Goal: Task Accomplishment & Management: Complete application form

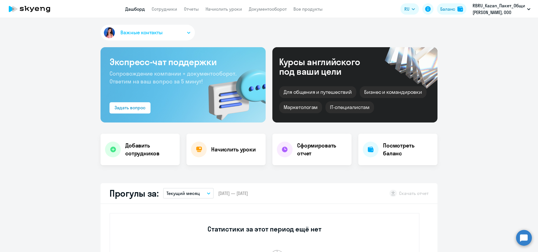
select select "30"
click at [146, 35] on span "Важные контакты" at bounding box center [141, 32] width 42 height 7
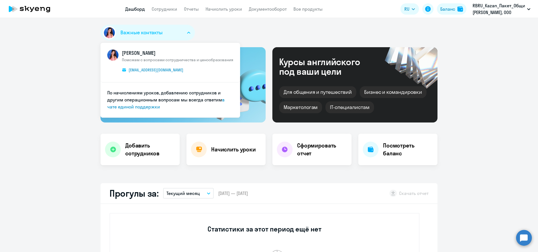
click at [201, 33] on div "Важные контакты [PERSON_NAME] Поможем с вопросами сотрудничества и ценообразова…" at bounding box center [268, 34] width 337 height 18
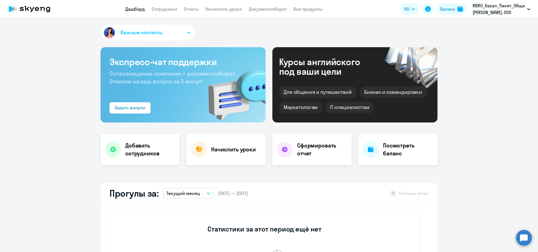
click at [116, 147] on div at bounding box center [113, 149] width 16 height 16
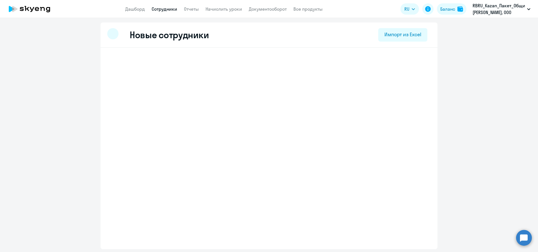
select select "english_adult_not_native_speaker"
select select "3"
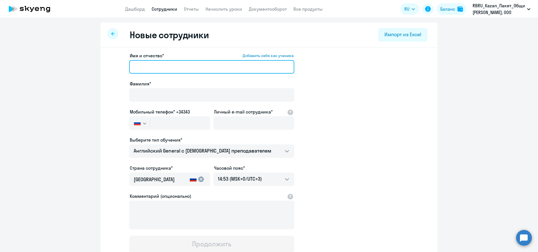
click at [199, 66] on input "Имя и отчество* Добавить себя как ученика" at bounding box center [211, 66] width 165 height 13
drag, startPoint x: 177, startPoint y: 69, endPoint x: 157, endPoint y: 67, distance: 20.3
click at [153, 68] on input "[PERSON_NAME]" at bounding box center [211, 66] width 165 height 13
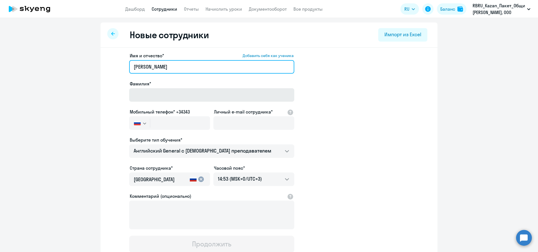
type input "[PERSON_NAME]"
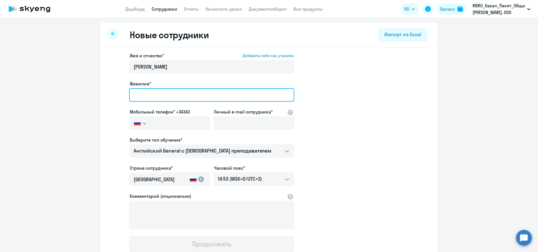
click at [139, 91] on input "Фамилия*" at bounding box center [211, 94] width 165 height 13
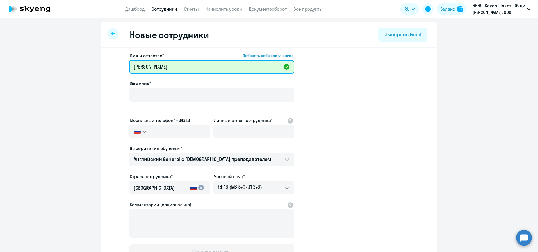
click at [165, 61] on input "[PERSON_NAME]" at bounding box center [211, 66] width 165 height 13
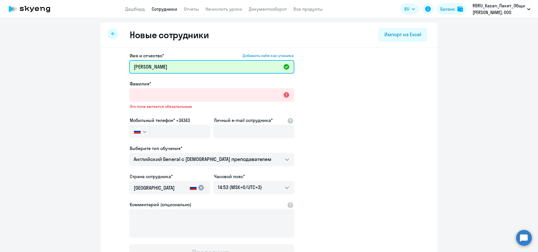
click at [164, 66] on input "[PERSON_NAME]" at bounding box center [211, 66] width 165 height 13
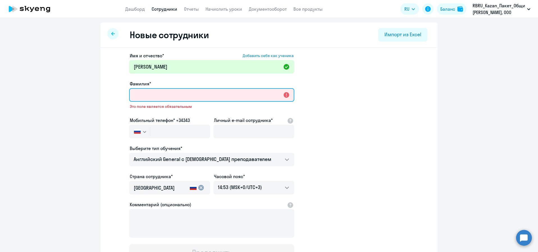
click at [156, 95] on input "Фамилия*" at bounding box center [211, 94] width 165 height 13
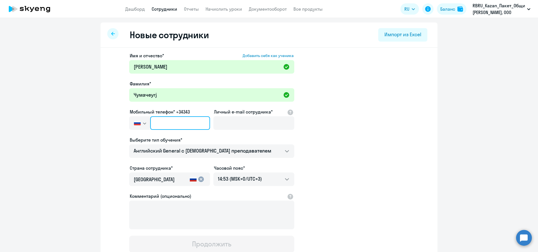
click at [179, 121] on input "text" at bounding box center [180, 122] width 60 height 13
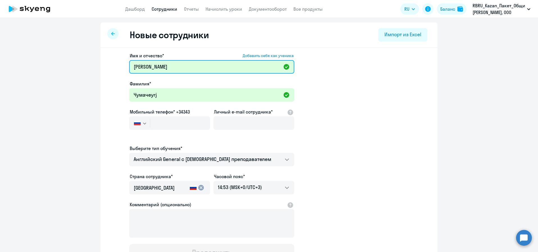
click at [163, 68] on input "[PERSON_NAME]" at bounding box center [211, 66] width 165 height 13
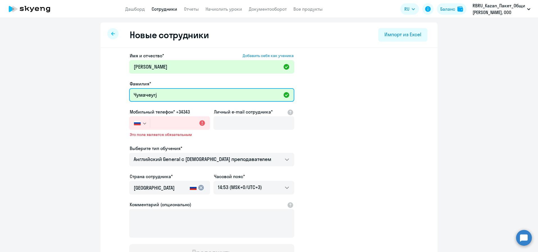
click at [162, 96] on input "Чумачеyrj" at bounding box center [211, 94] width 165 height 13
type input "[PERSON_NAME]"
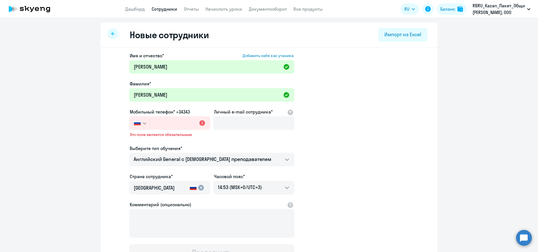
click at [183, 58] on label "Имя и отчество* Добавить себя как ученика" at bounding box center [212, 55] width 164 height 7
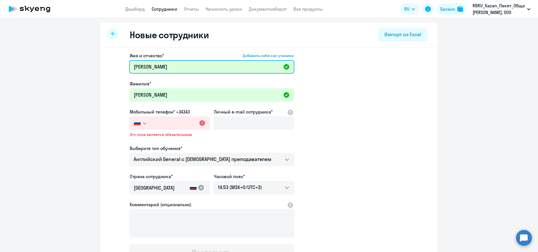
click at [183, 60] on input "[PERSON_NAME]" at bounding box center [211, 66] width 165 height 13
click at [181, 65] on input "[PERSON_NAME]" at bounding box center [211, 66] width 165 height 13
type input "[PERSON_NAME]"
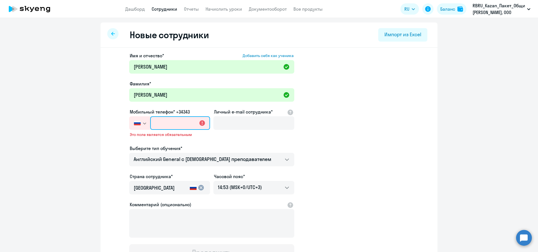
click at [164, 123] on input "text" at bounding box center [180, 122] width 60 height 13
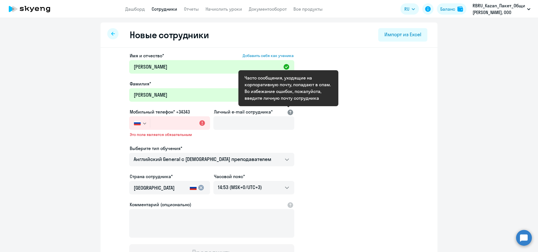
click at [289, 114] on div at bounding box center [290, 111] width 7 height 7
click at [304, 117] on app-new-student-form "Имя и отчество* Добавить себя как ученика [PERSON_NAME]* [PERSON_NAME] Мобильны…" at bounding box center [268, 156] width 319 height 208
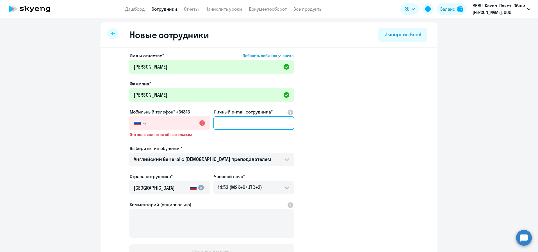
click at [265, 127] on input "Личный e-mail сотрудника*" at bounding box center [253, 122] width 81 height 13
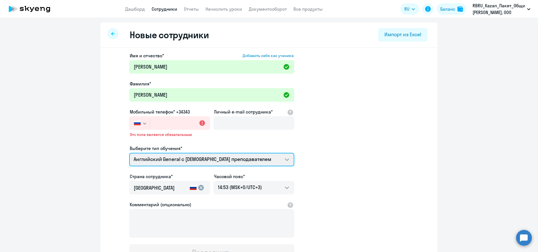
click at [282, 157] on select "Self-Study Talks 15 минутные разговоры на английском Английский General с [DEMO…" at bounding box center [211, 159] width 165 height 13
